Goal: Task Accomplishment & Management: Manage account settings

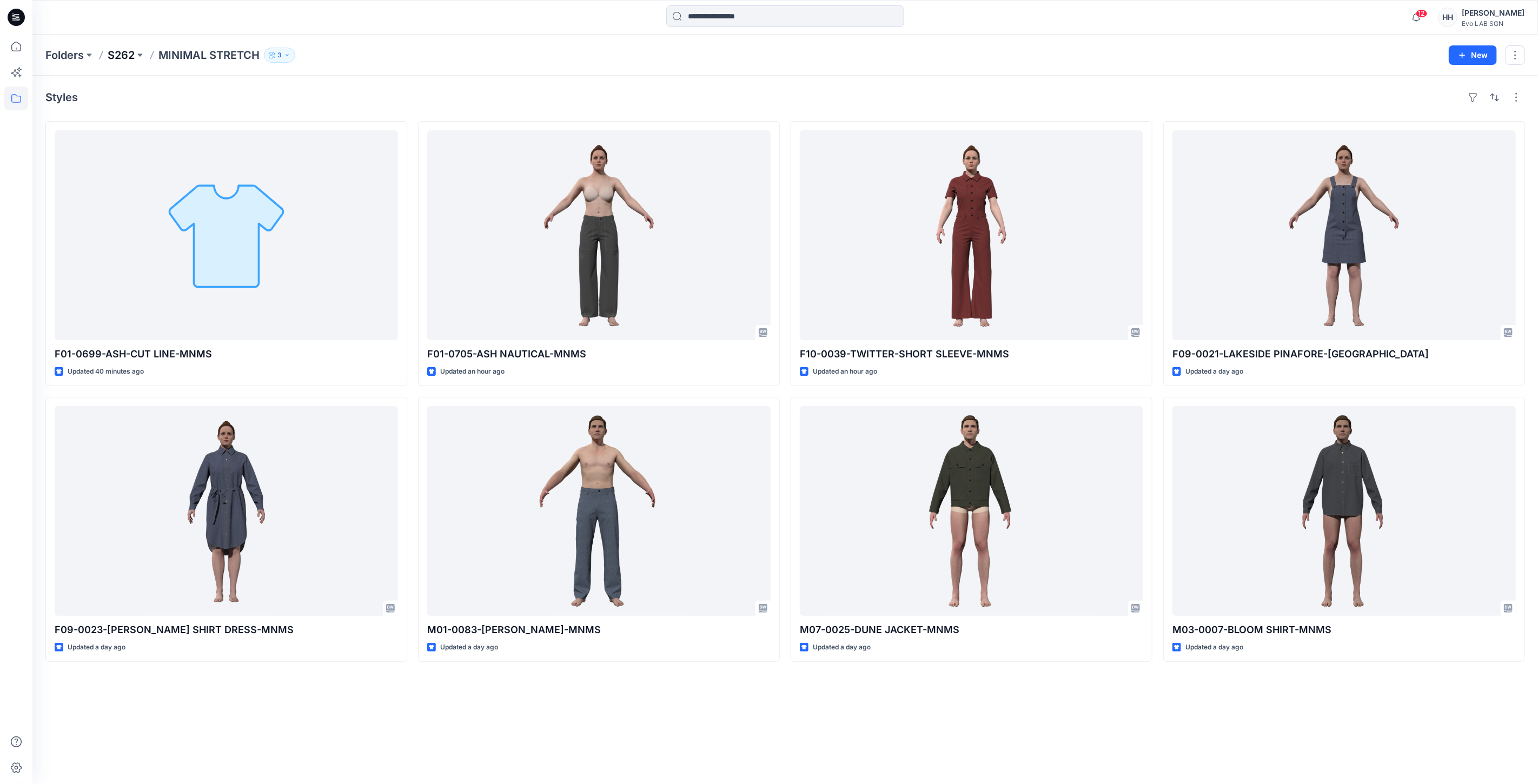
click at [118, 58] on p "S262" at bounding box center [121, 55] width 27 height 15
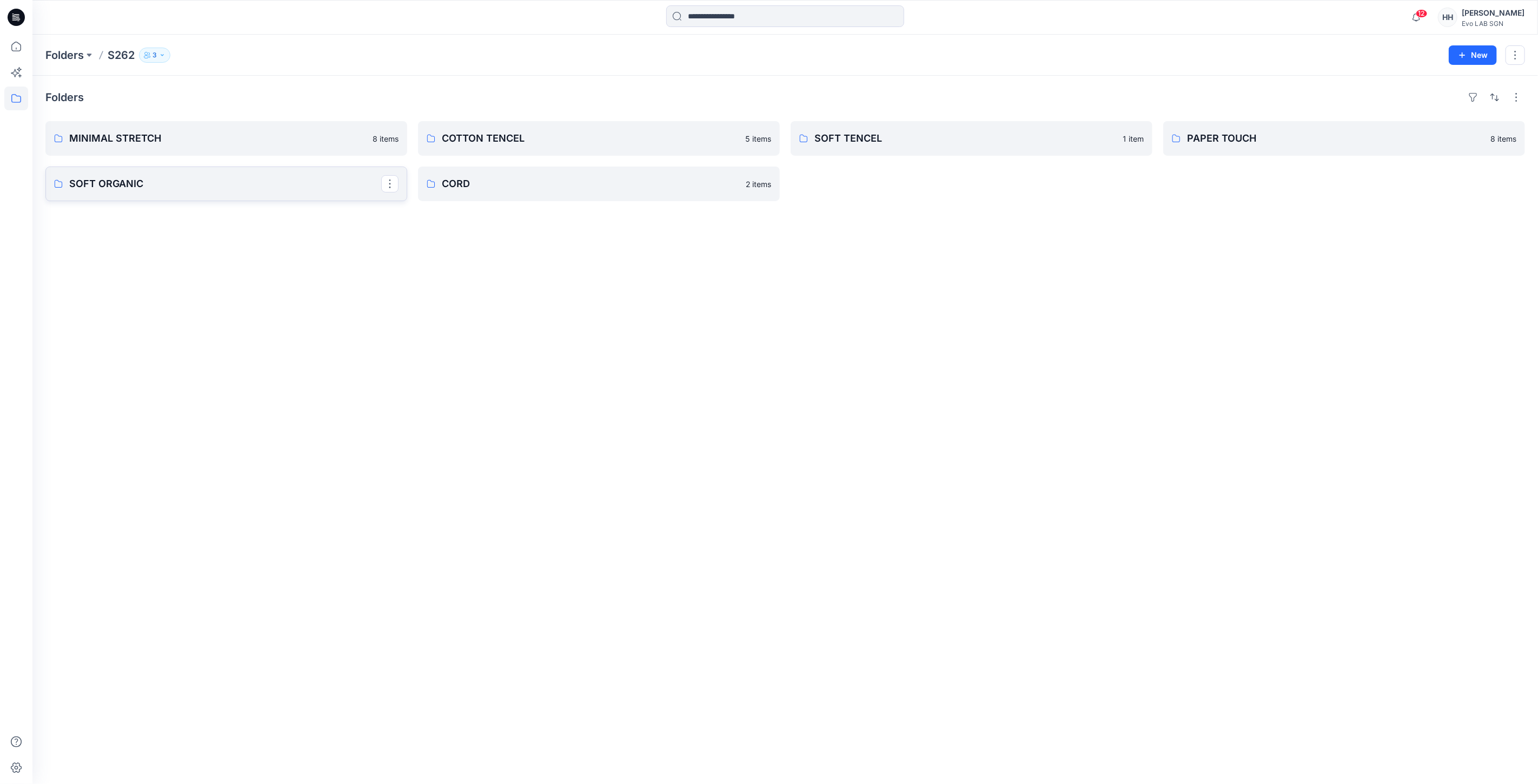
click at [123, 193] on link "SOFT ORGANIC" at bounding box center [226, 184] width 362 height 34
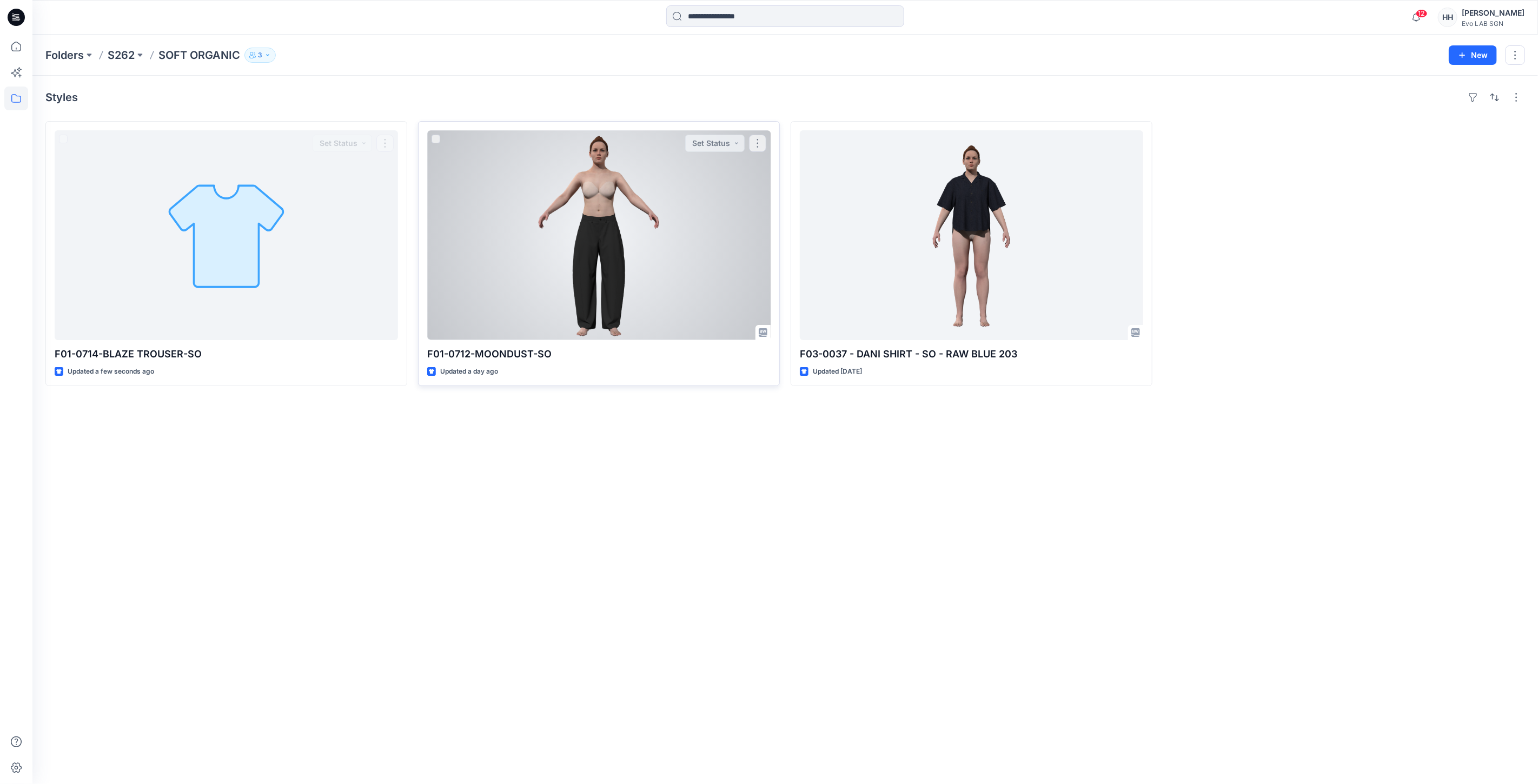
click at [564, 304] on div at bounding box center [598, 235] width 343 height 210
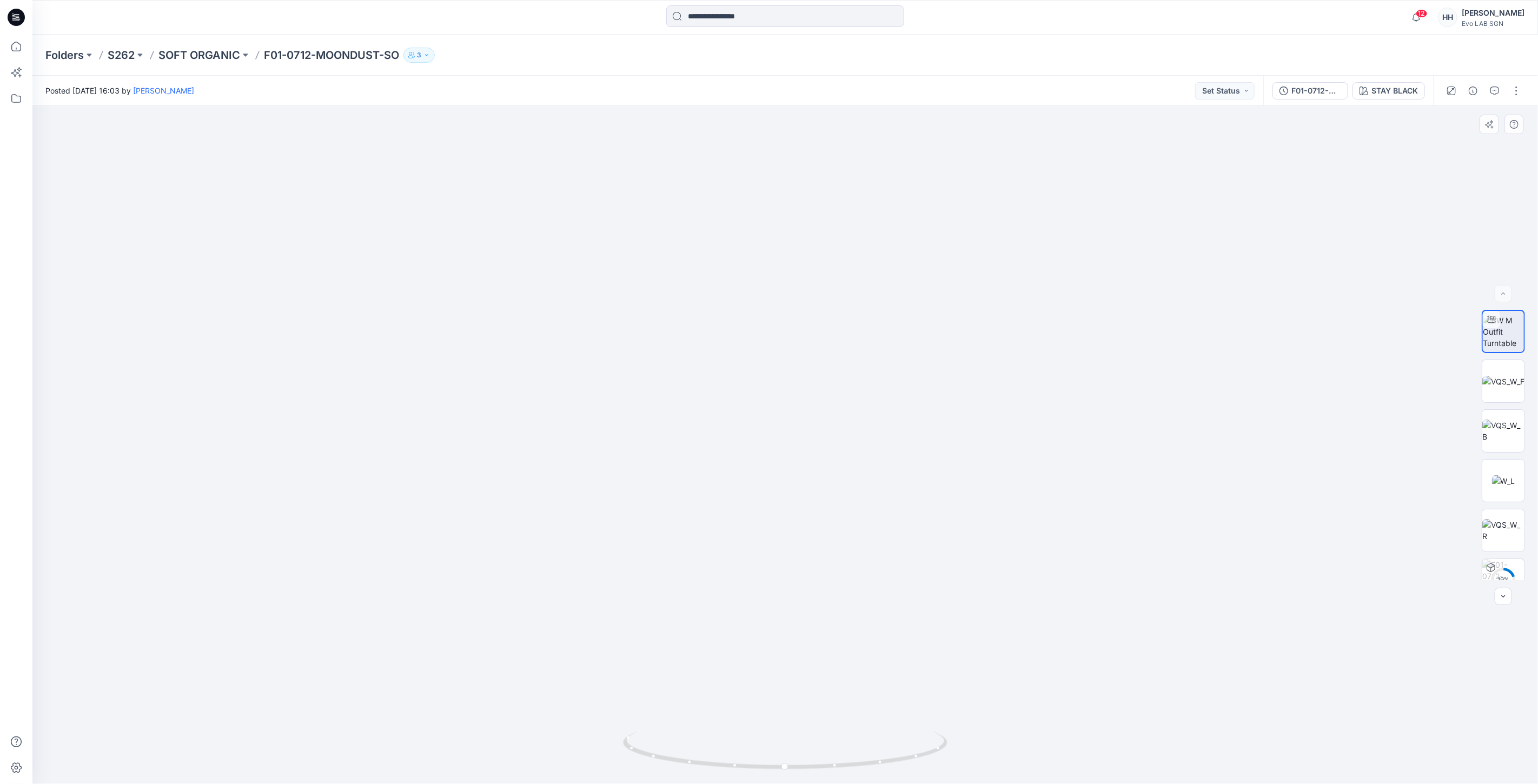
drag, startPoint x: 969, startPoint y: 565, endPoint x: 947, endPoint y: 429, distance: 137.8
drag, startPoint x: 795, startPoint y: 770, endPoint x: 809, endPoint y: 754, distance: 21.3
click at [809, 754] on icon at bounding box center [786, 751] width 327 height 40
click at [112, 55] on p "S262" at bounding box center [121, 55] width 27 height 15
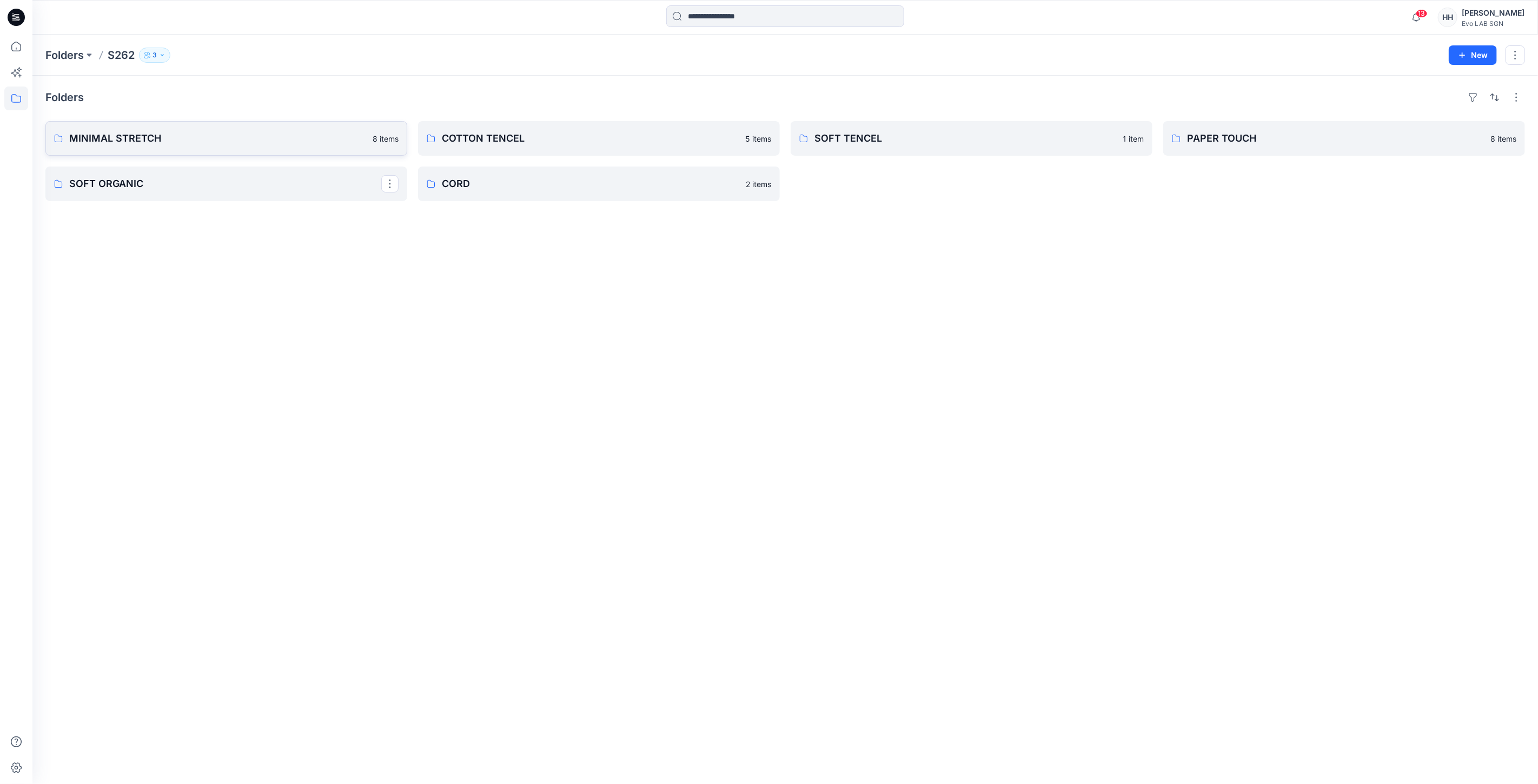
click at [211, 143] on p "MINIMAL STRETCH" at bounding box center [217, 138] width 297 height 15
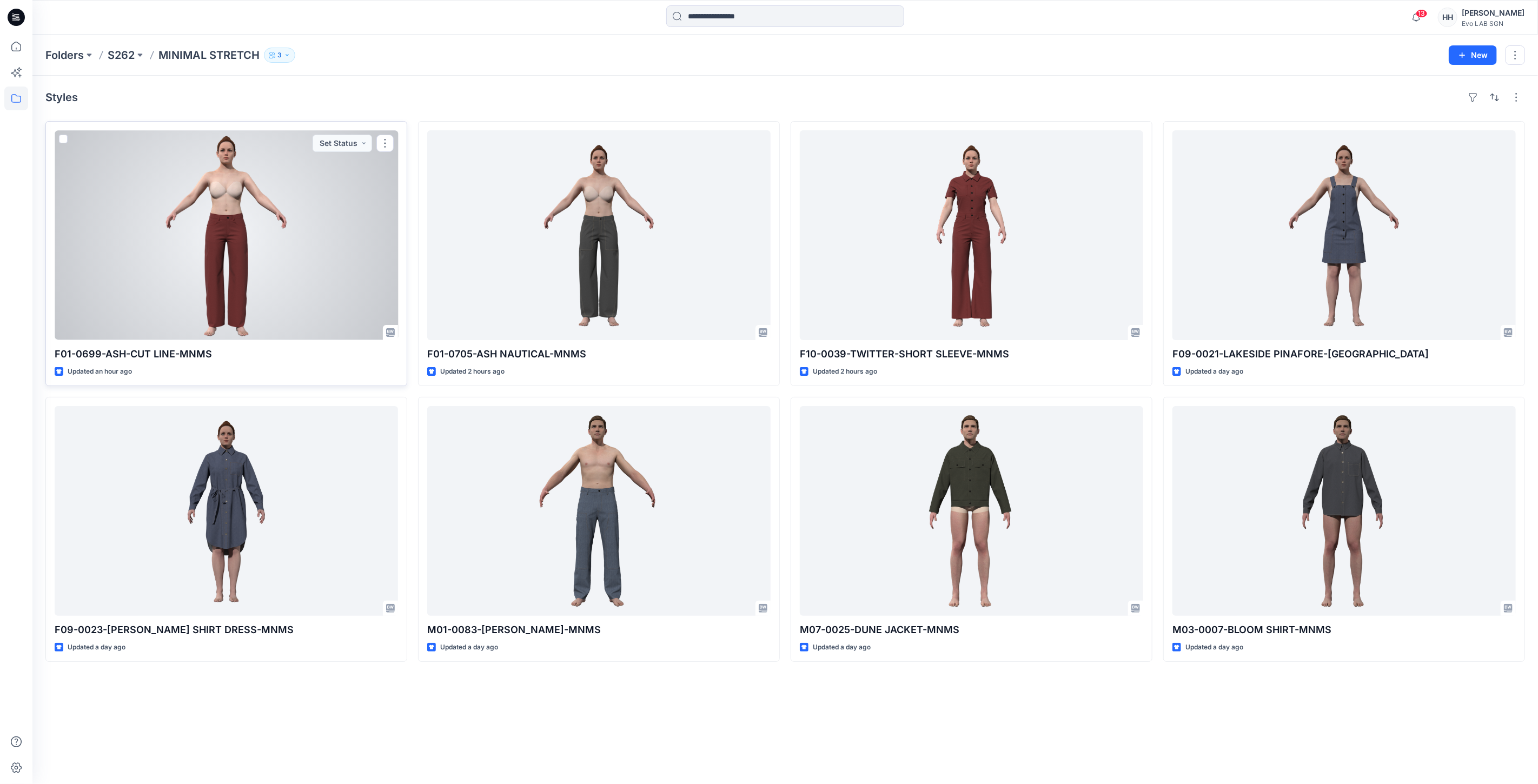
click at [332, 228] on div at bounding box center [226, 235] width 343 height 210
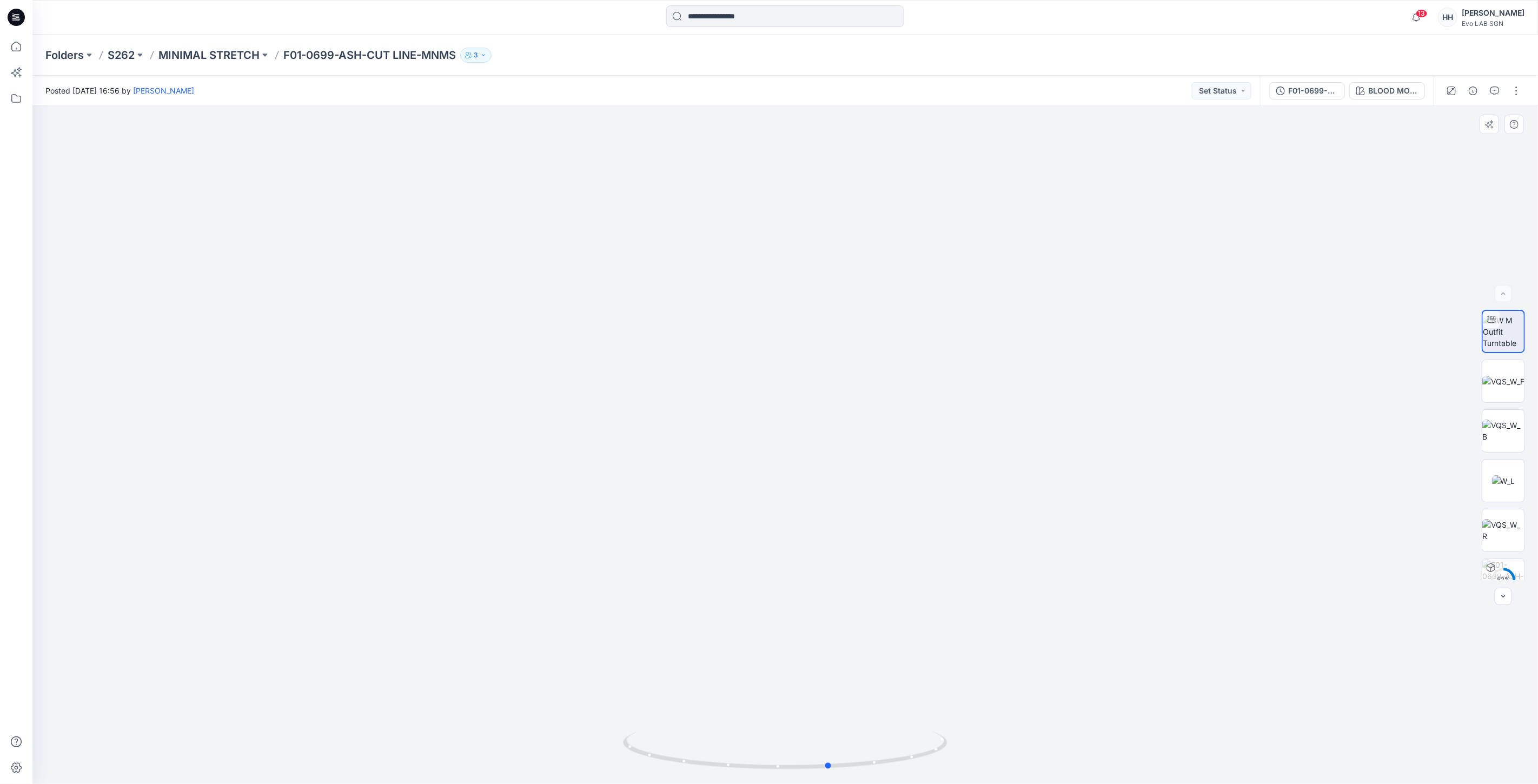
drag, startPoint x: 788, startPoint y: 770, endPoint x: 1158, endPoint y: 755, distance: 370.3
click at [1158, 755] on div at bounding box center [785, 445] width 1505 height 678
click at [201, 53] on p "MINIMAL STRETCH" at bounding box center [209, 55] width 101 height 15
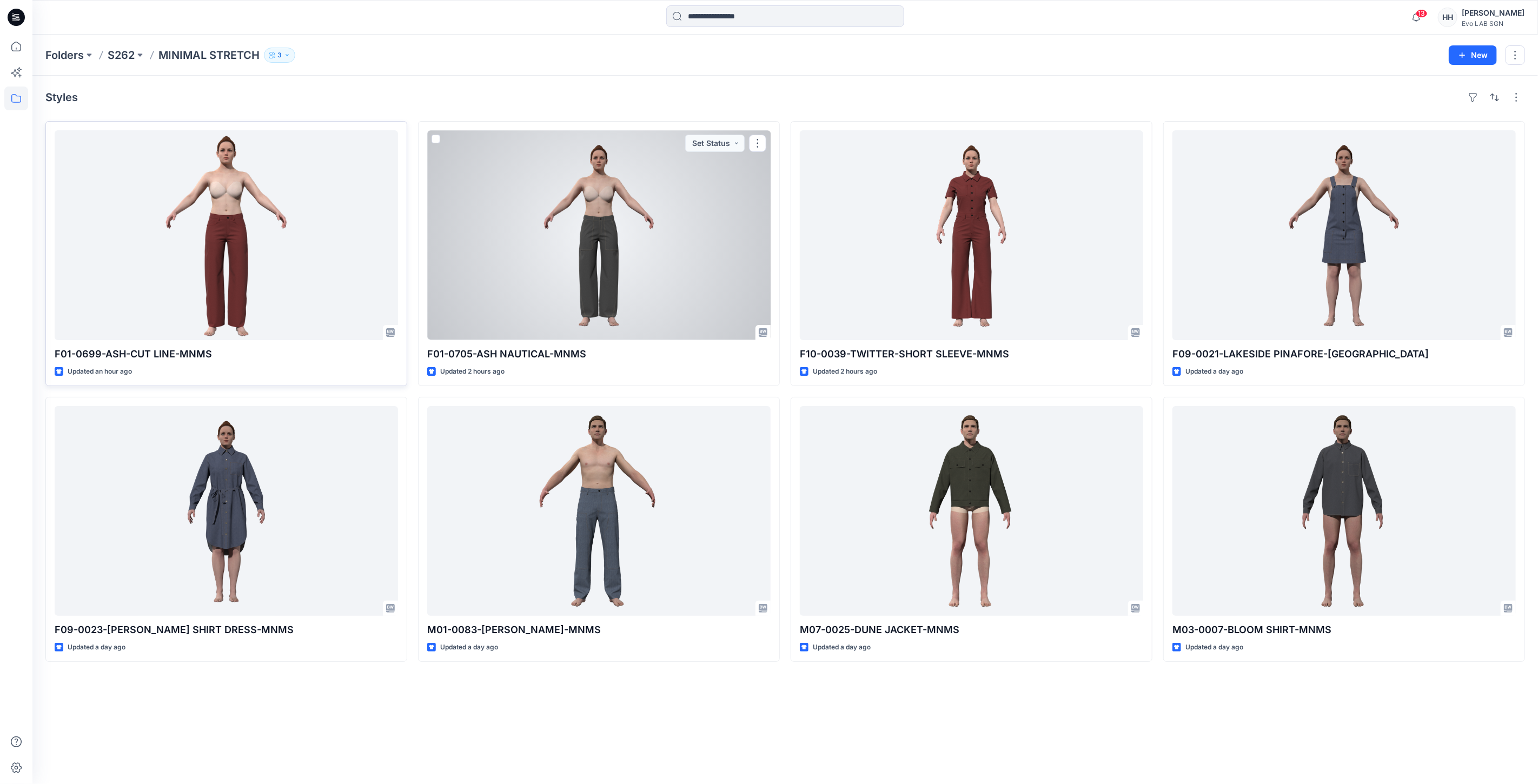
click at [324, 273] on div at bounding box center [226, 235] width 343 height 210
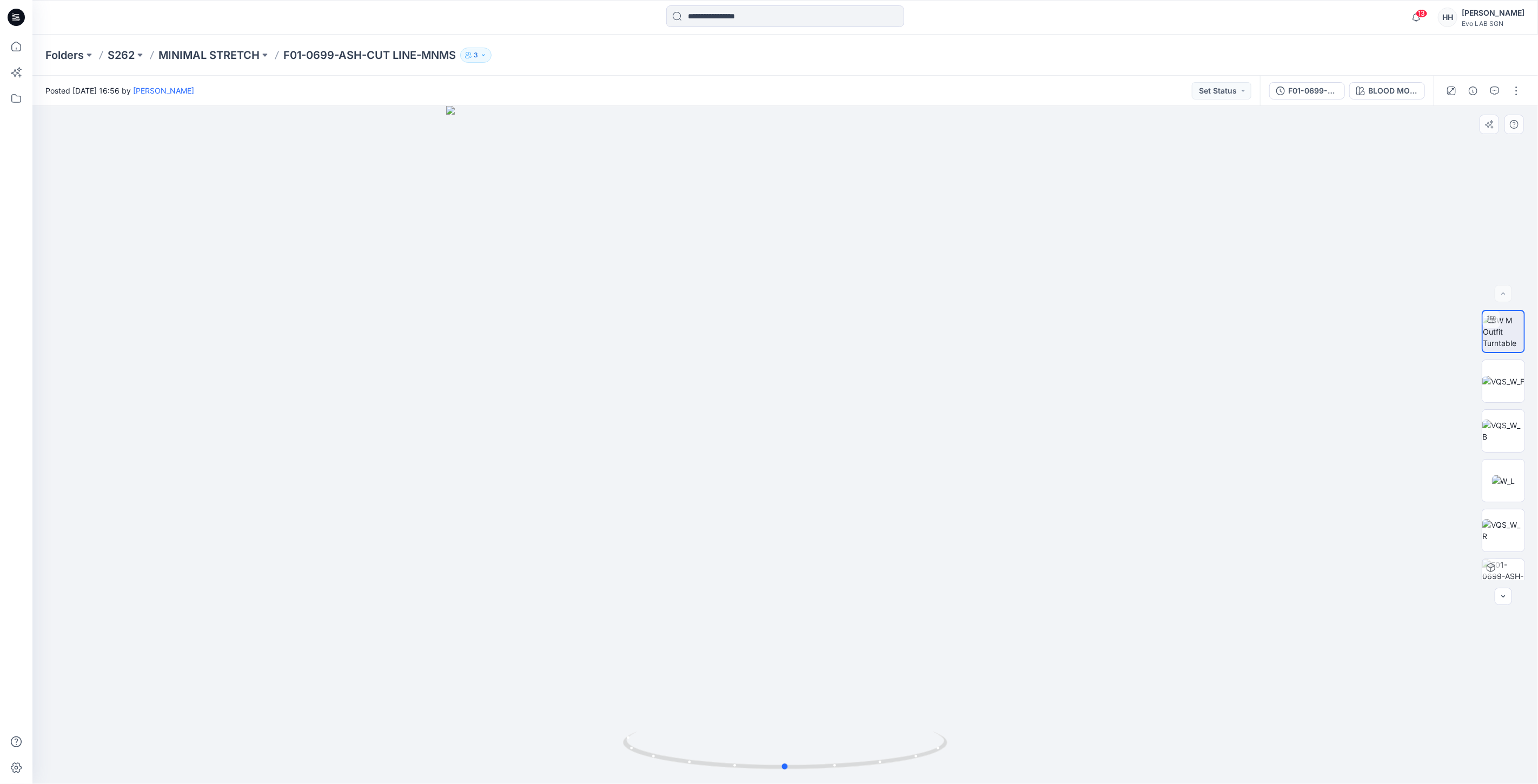
click at [563, 302] on div at bounding box center [785, 445] width 1505 height 678
click at [334, 204] on div at bounding box center [785, 445] width 1505 height 678
click at [230, 56] on p "MINIMAL STRETCH" at bounding box center [209, 55] width 101 height 15
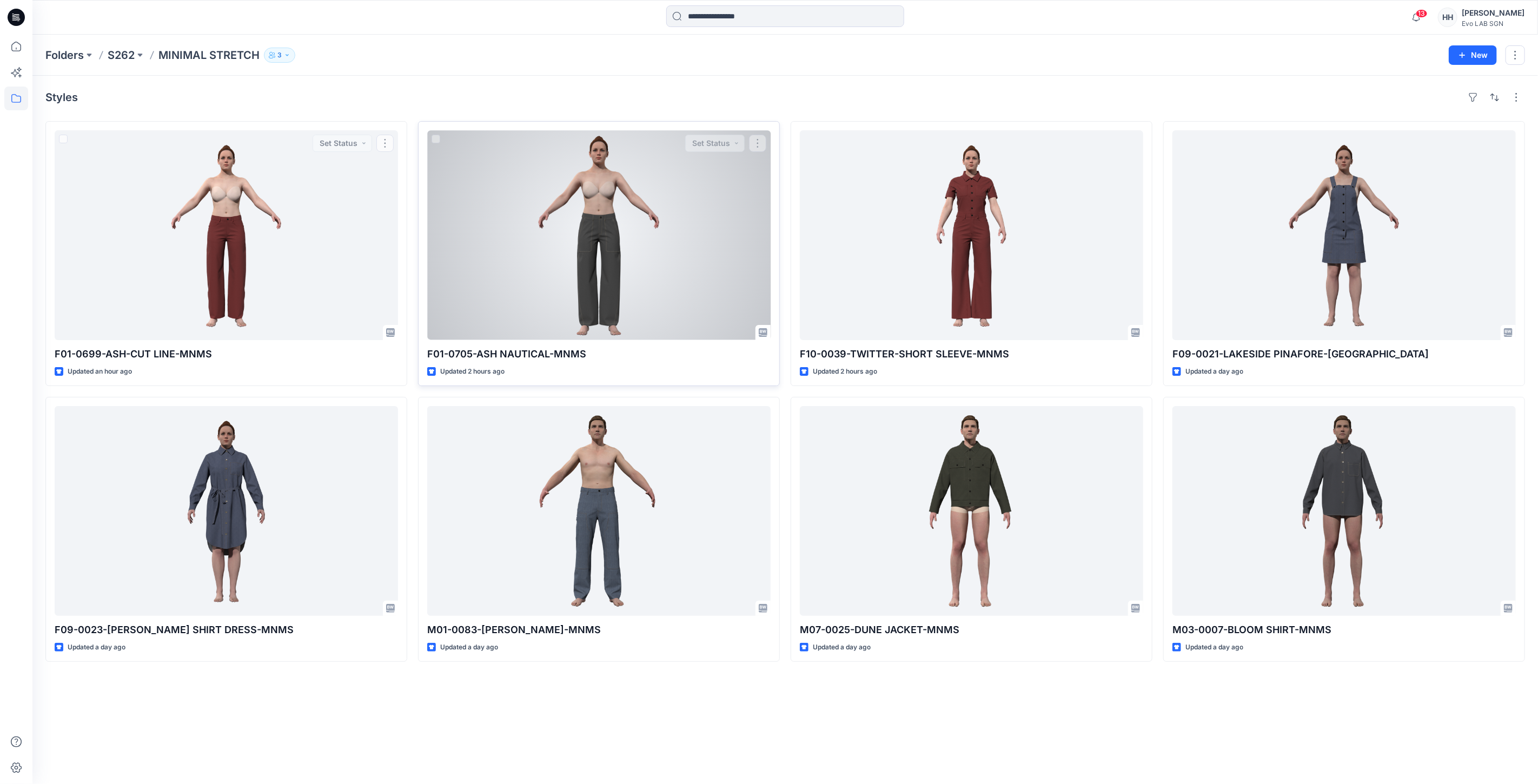
click at [622, 230] on div at bounding box center [598, 235] width 343 height 210
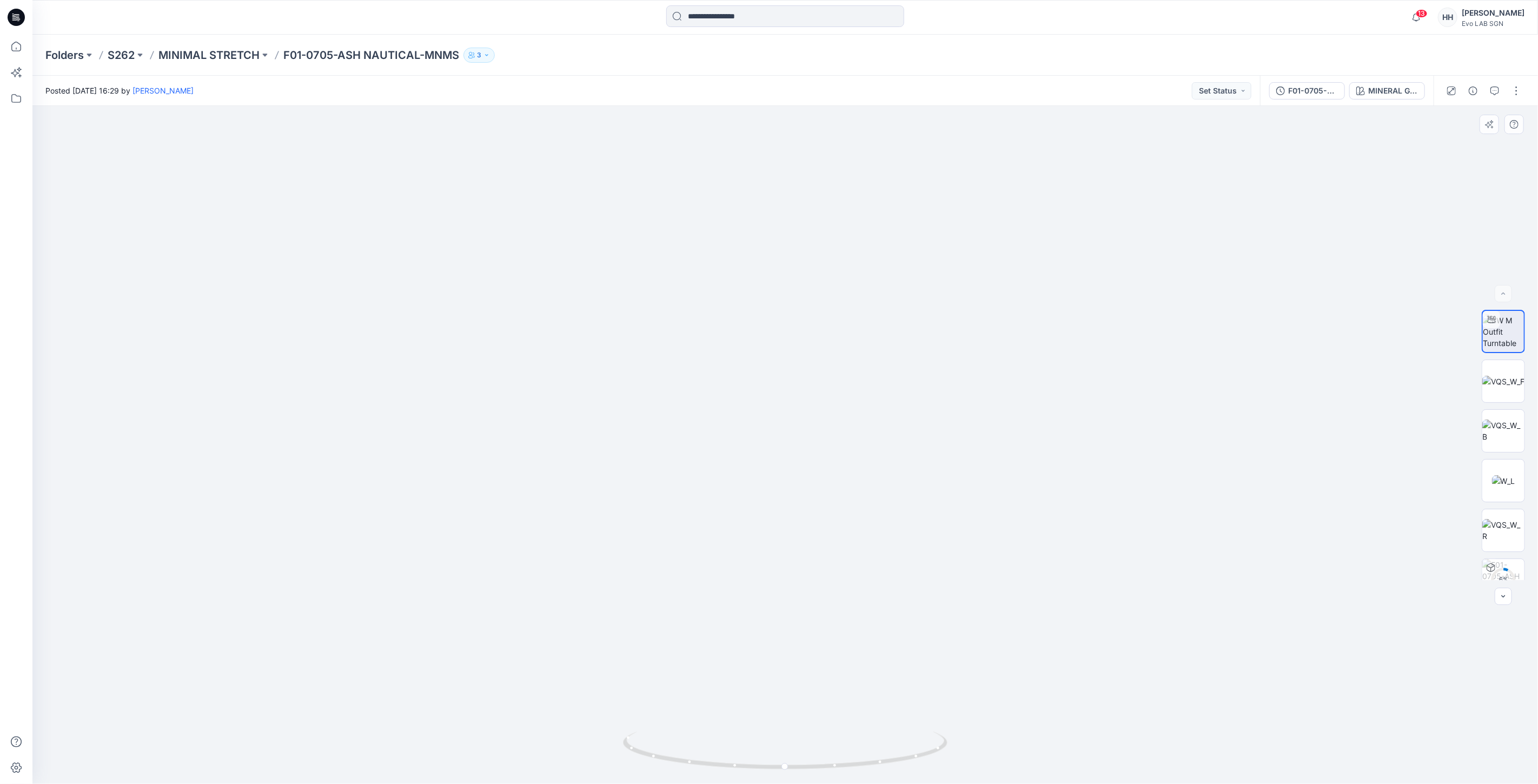
click at [1065, 391] on img at bounding box center [785, 206] width 1635 height 1157
click at [204, 55] on p "MINIMAL STRETCH" at bounding box center [209, 55] width 101 height 15
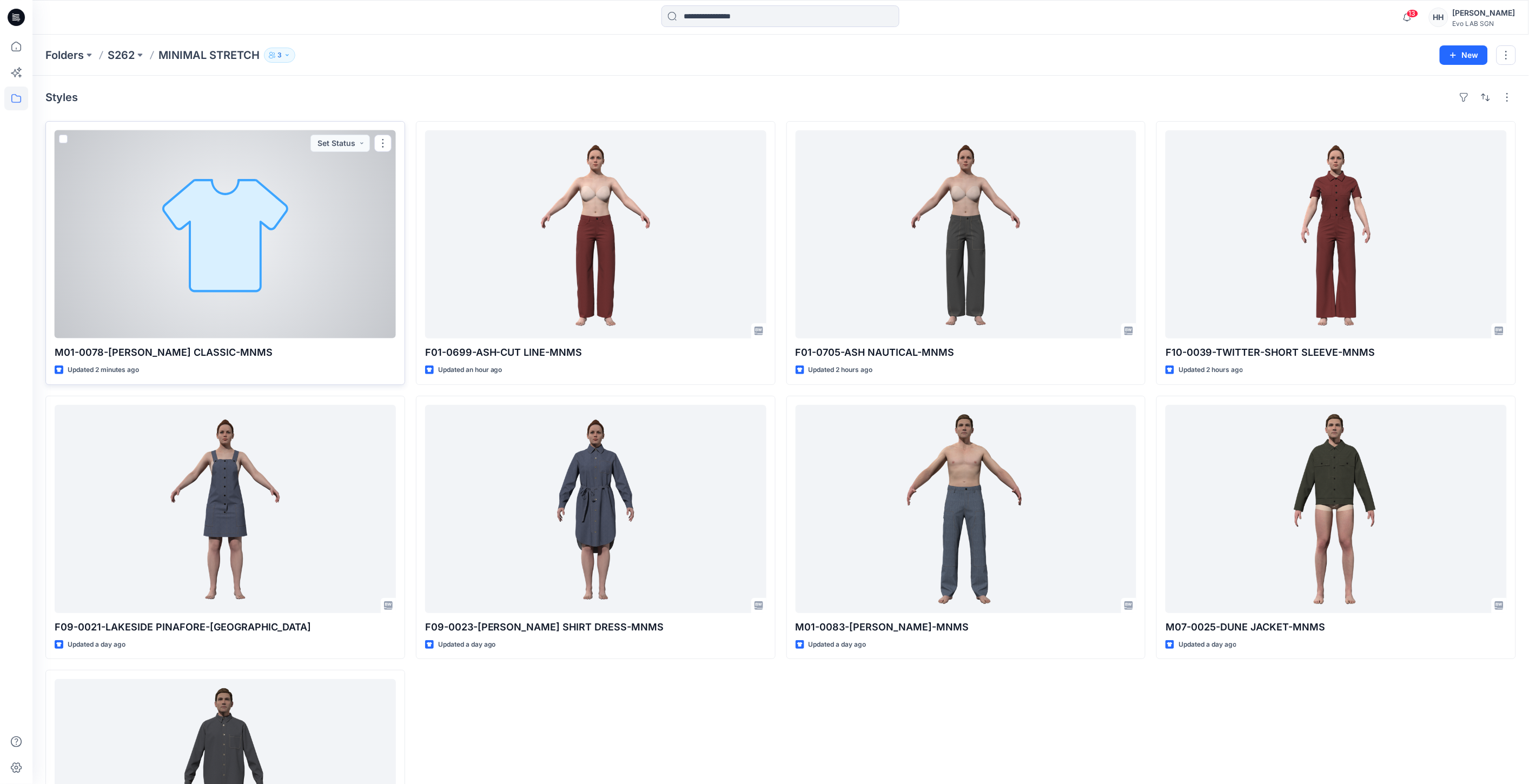
click at [333, 247] on div at bounding box center [226, 234] width 341 height 208
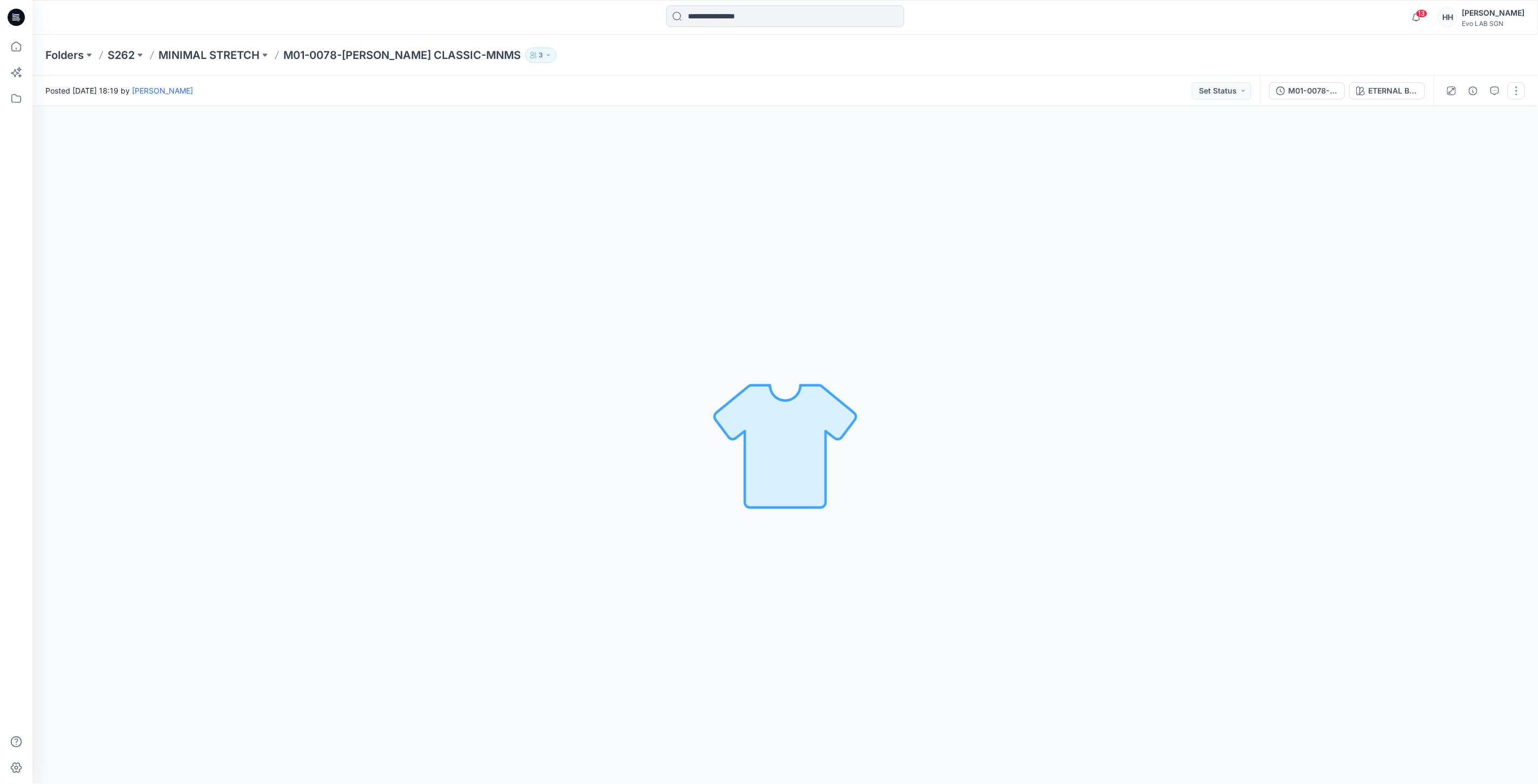
click at [1510, 88] on button "button" at bounding box center [1515, 90] width 17 height 17
click at [1460, 142] on button "Edit" at bounding box center [1470, 145] width 99 height 20
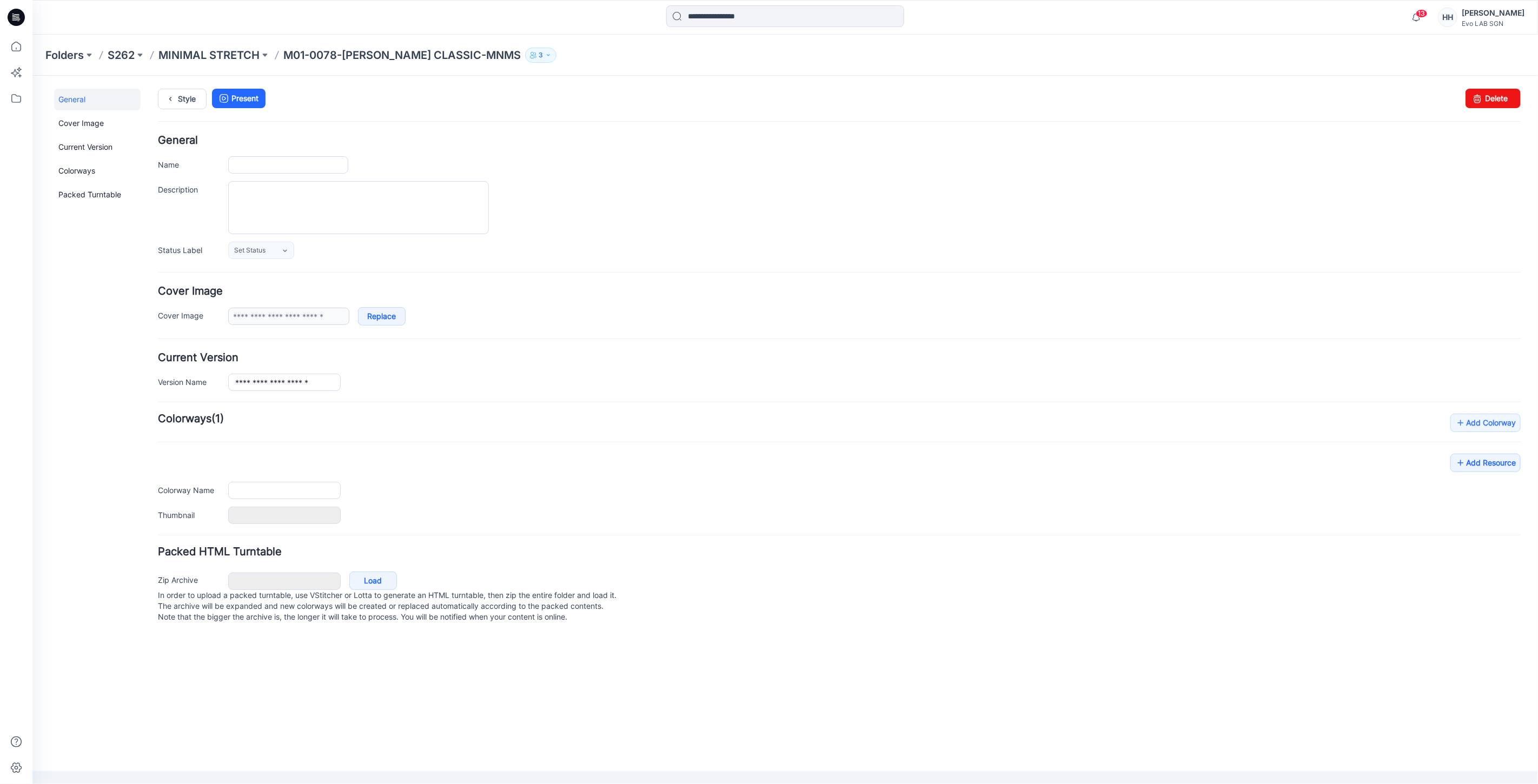
type input "**********"
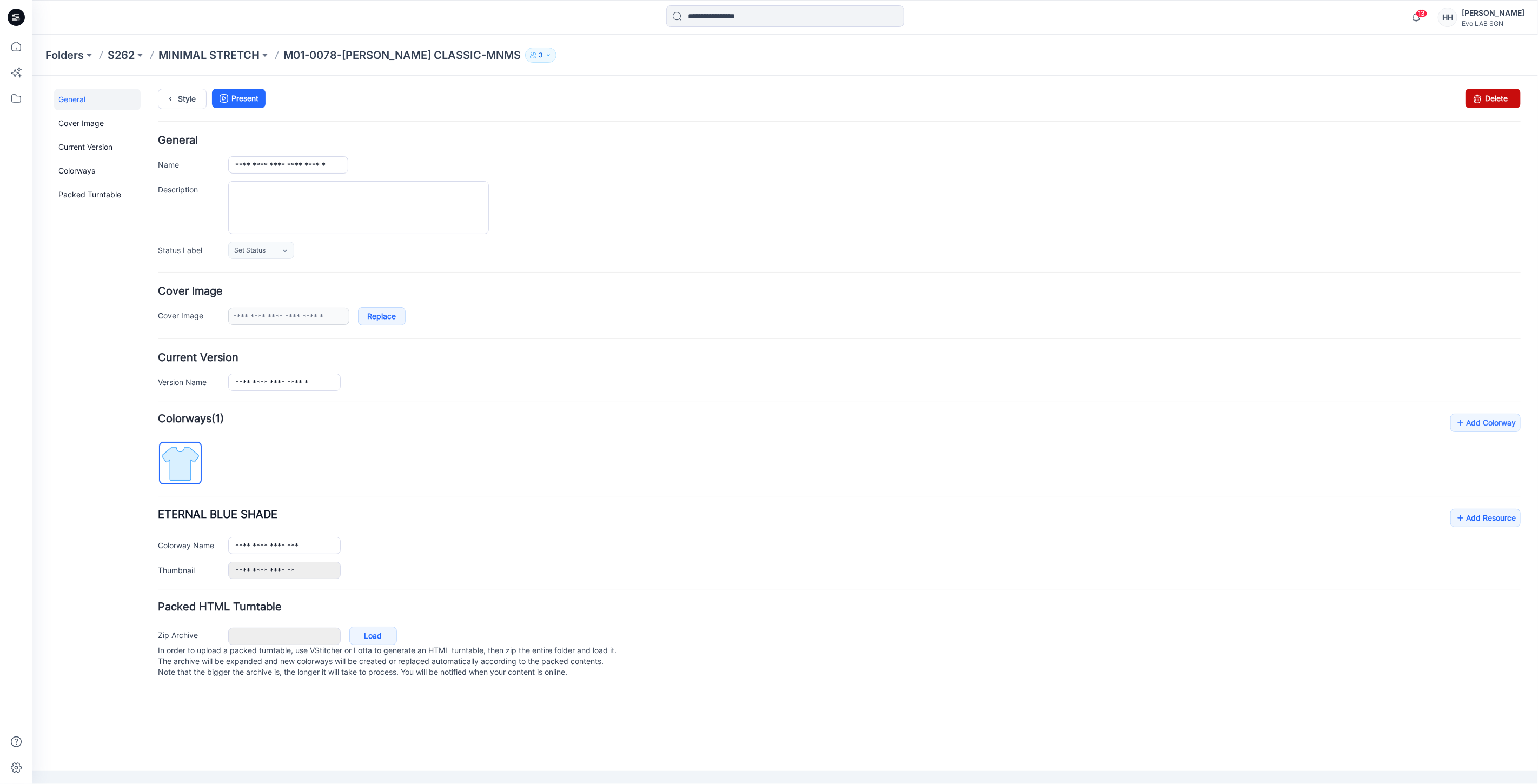
click at [1503, 100] on link "Delete" at bounding box center [1492, 98] width 55 height 19
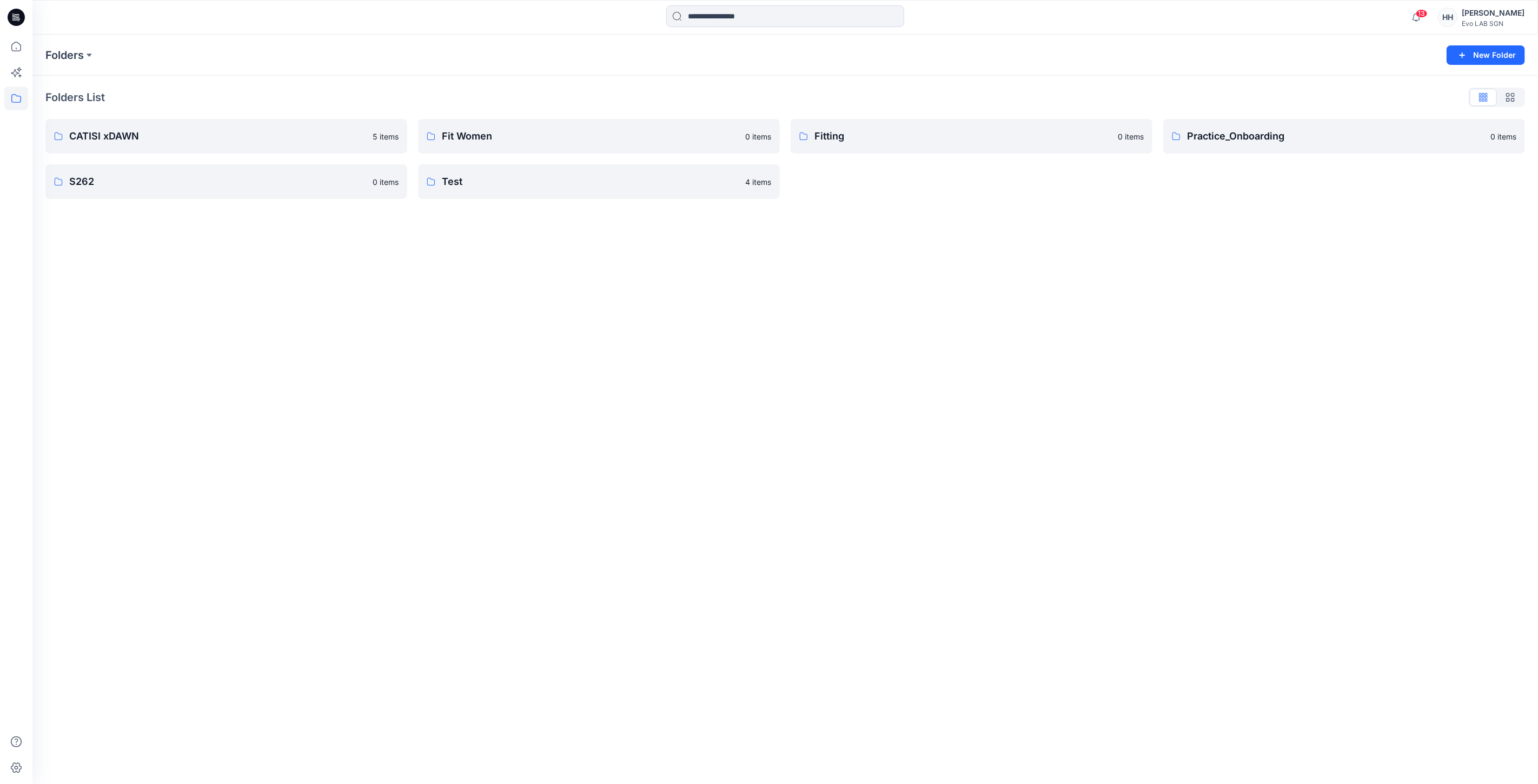
click at [562, 408] on div "Folders New Folder Folders List CATISI xDAWN 5 items S262 0 items Fit Women 0 i…" at bounding box center [785, 408] width 1505 height 749
click at [180, 177] on p "S262" at bounding box center [225, 182] width 312 height 15
click at [245, 142] on p "MINIMAL STRETCH" at bounding box center [225, 138] width 312 height 15
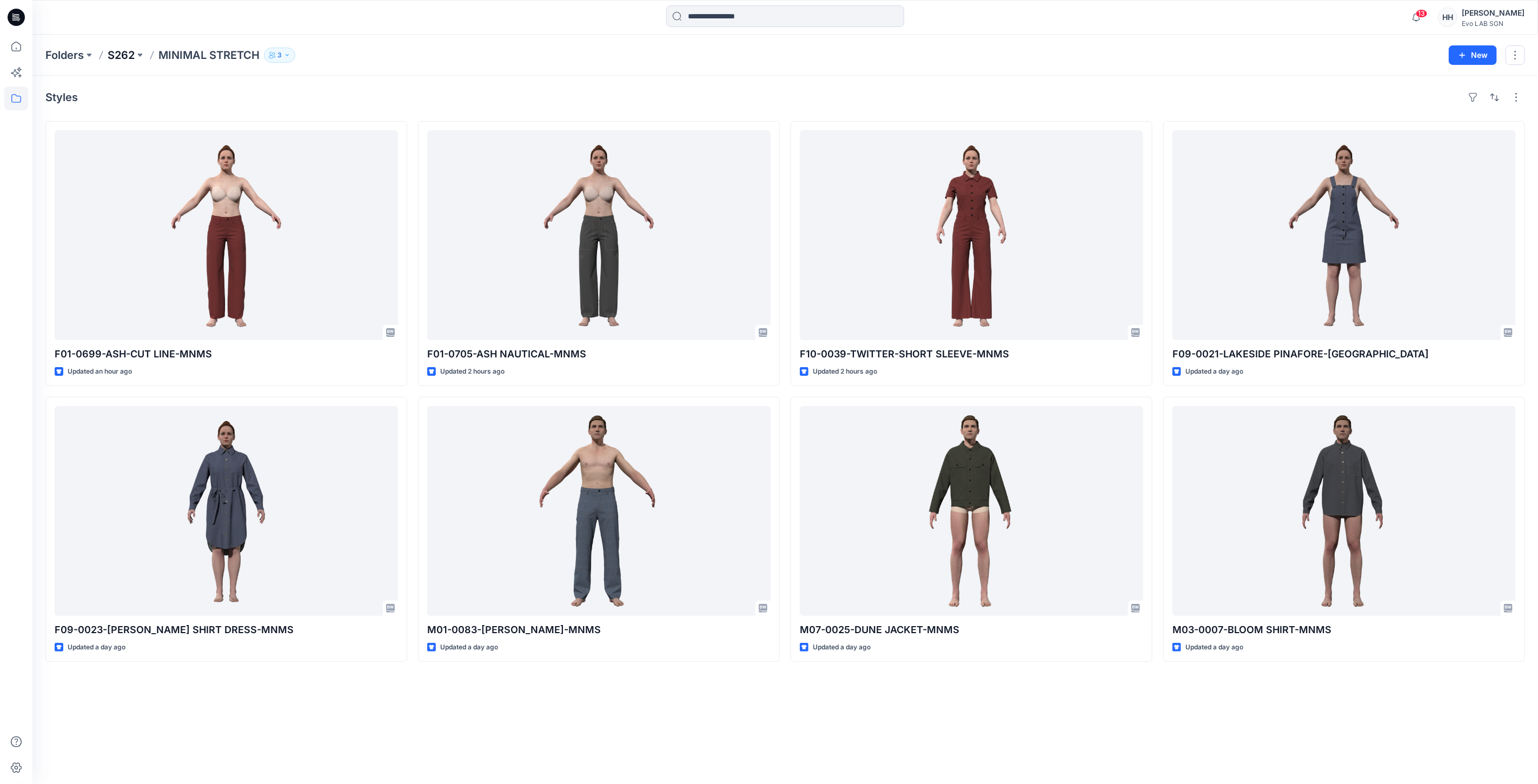
click at [126, 52] on p "S262" at bounding box center [121, 55] width 27 height 15
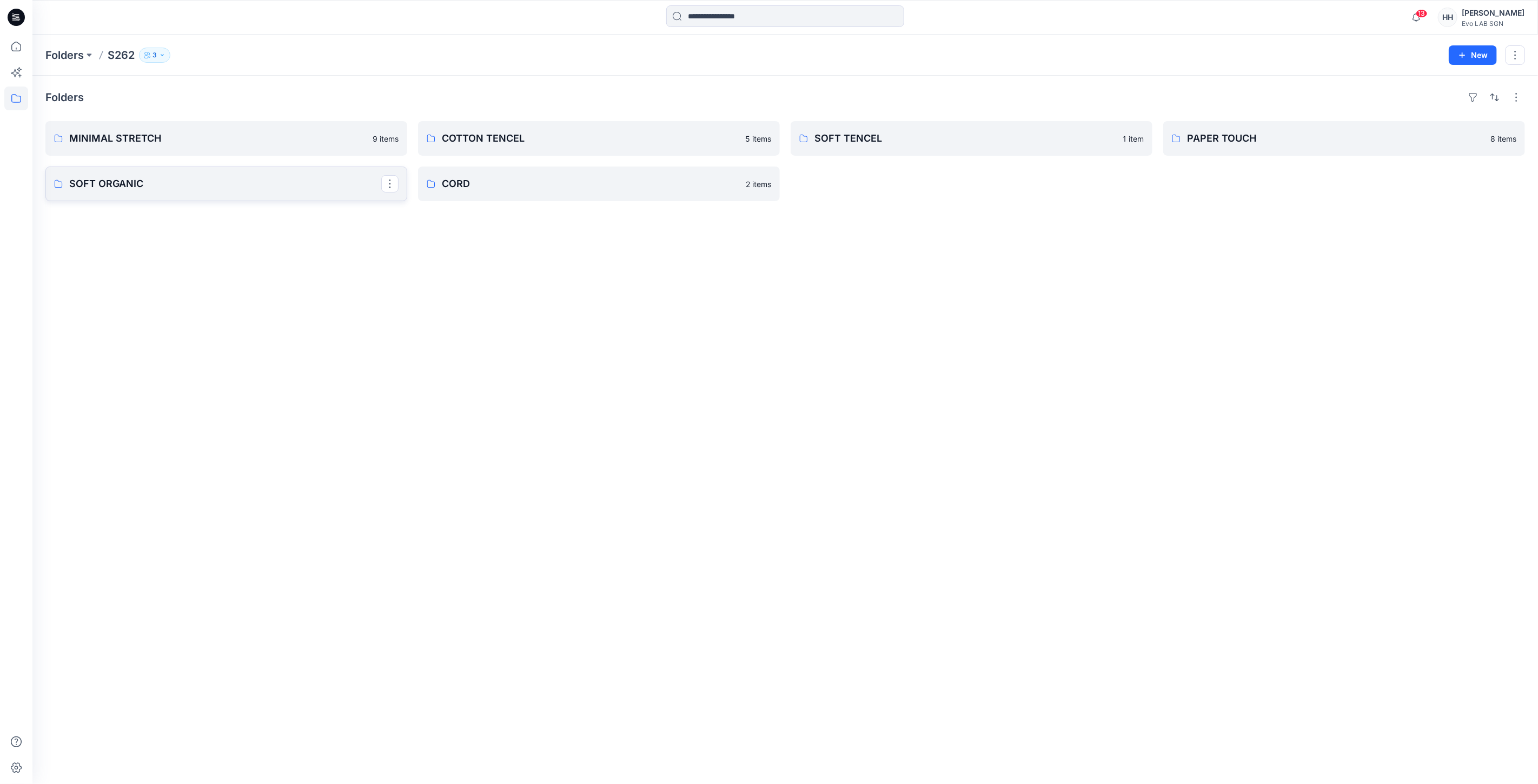
click at [180, 181] on p "SOFT ORGANIC" at bounding box center [225, 184] width 312 height 15
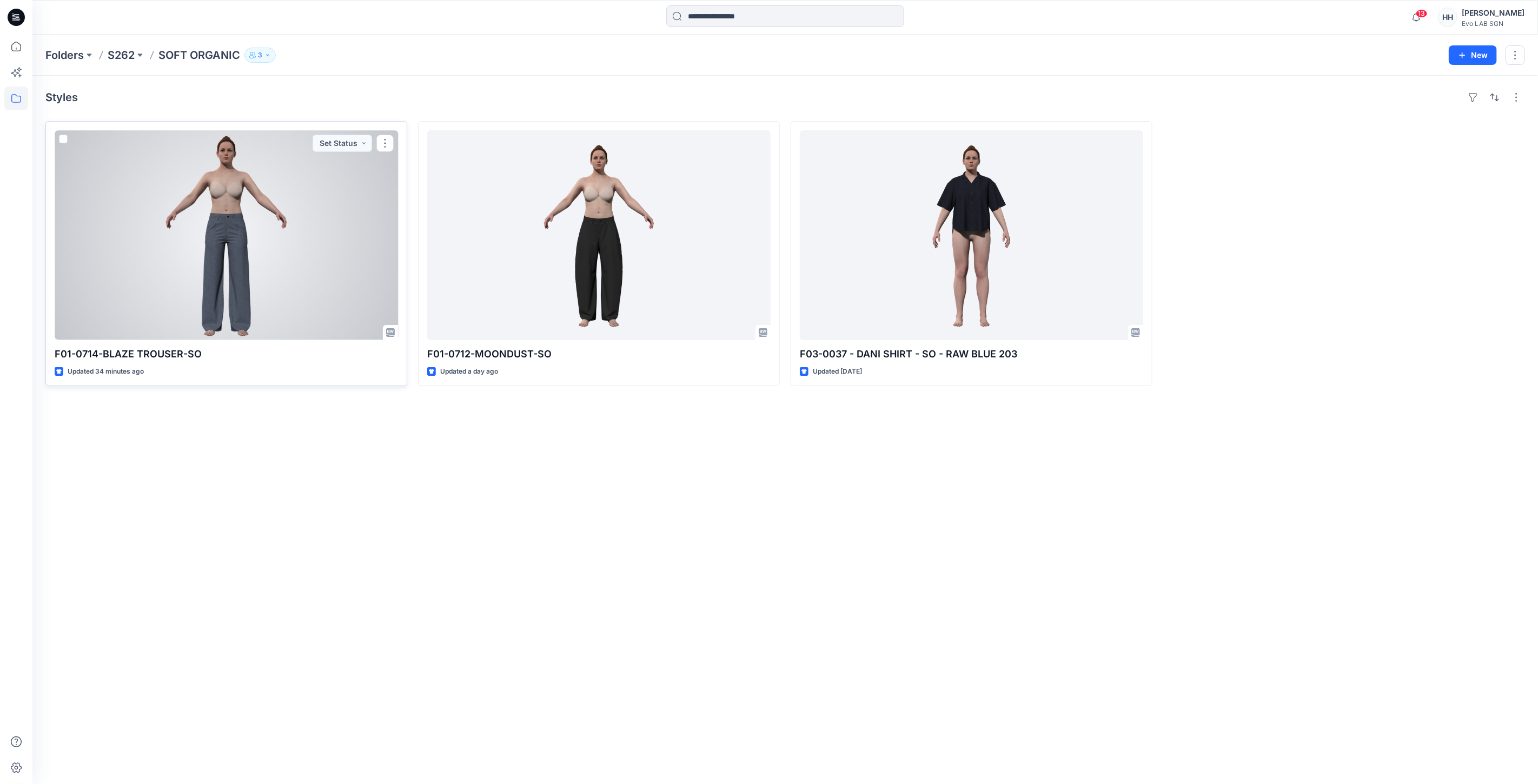
click at [341, 269] on div at bounding box center [226, 235] width 343 height 210
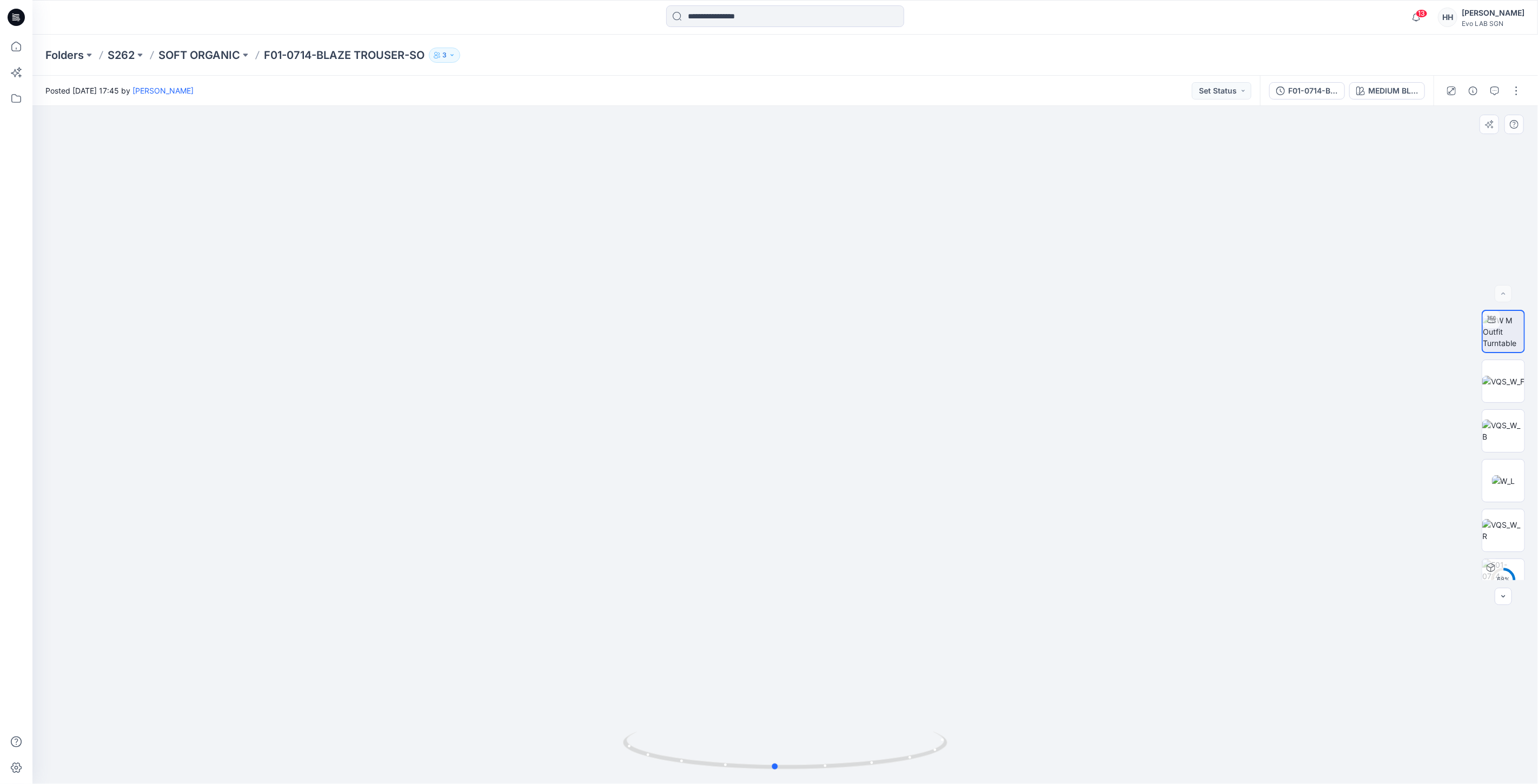
drag, startPoint x: 788, startPoint y: 765, endPoint x: 1091, endPoint y: 766, distance: 303.0
click at [1101, 777] on div at bounding box center [785, 445] width 1505 height 678
